Goal: Find specific fact: Find contact information

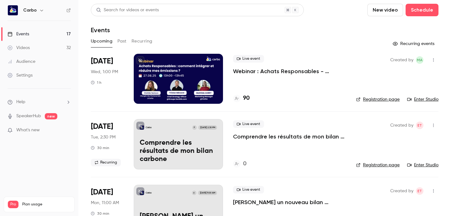
click at [187, 77] on div at bounding box center [178, 79] width 89 height 50
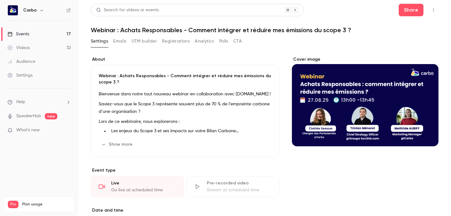
click at [177, 41] on button "Registrations" at bounding box center [176, 41] width 28 height 10
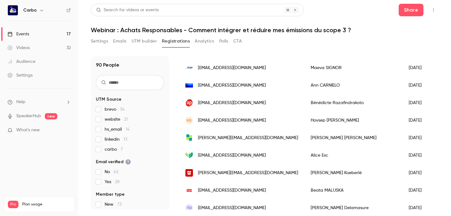
scroll to position [79, 0]
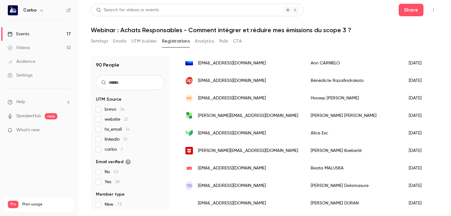
click at [129, 80] on input "text" at bounding box center [130, 82] width 68 height 15
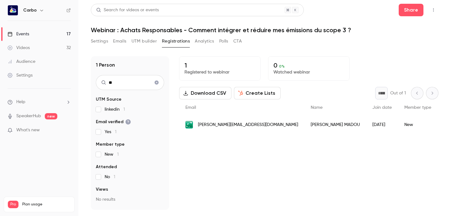
scroll to position [0, 0]
type input "**"
click at [205, 126] on span "[PERSON_NAME][EMAIL_ADDRESS][DOMAIN_NAME]" at bounding box center [248, 125] width 100 height 7
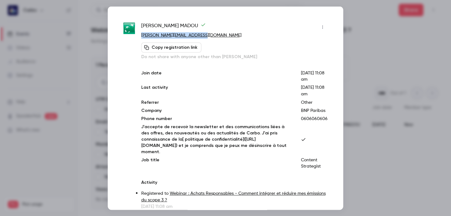
drag, startPoint x: 211, startPoint y: 35, endPoint x: 139, endPoint y: 34, distance: 71.7
click at [139, 34] on div "[PERSON_NAME] [PERSON_NAME][EMAIL_ADDRESS][DOMAIN_NAME] Copy registration link …" at bounding box center [225, 116] width 204 height 188
copy link "[PERSON_NAME][EMAIL_ADDRESS][DOMAIN_NAME]"
